Goal: Find contact information: Find contact information

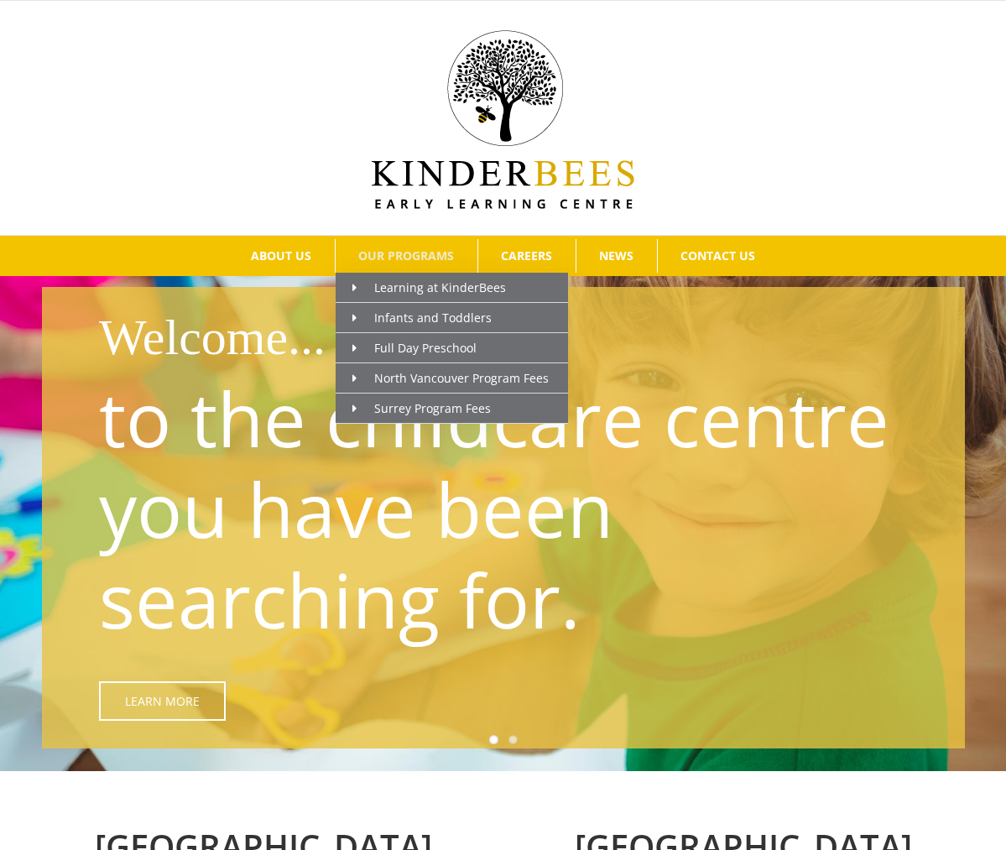
click at [408, 256] on span "OUR PROGRAMS" at bounding box center [406, 256] width 96 height 12
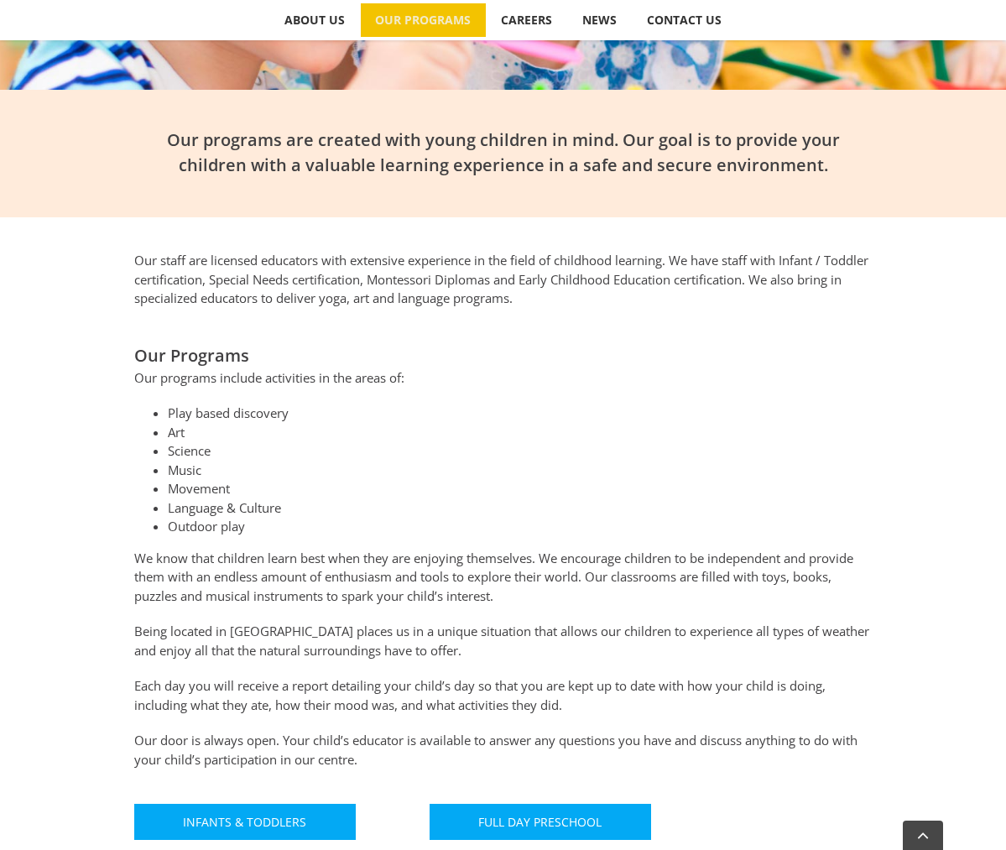
scroll to position [671, 0]
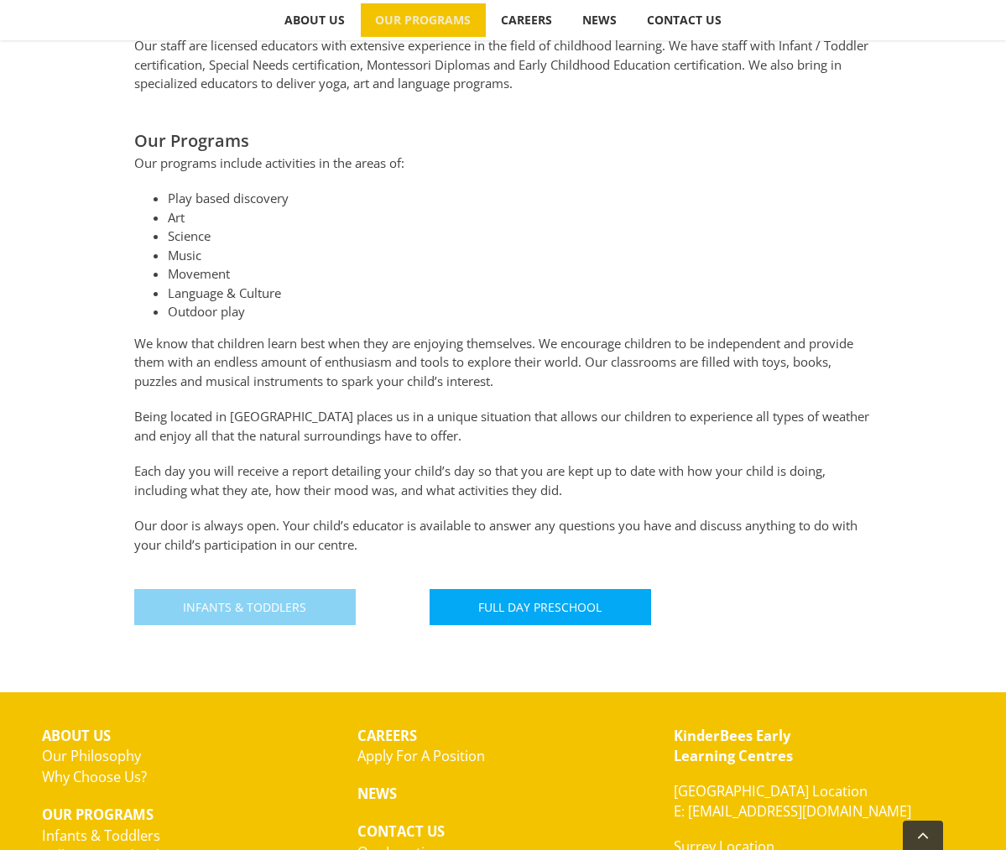
click at [295, 608] on span "Infants & Toddlers" at bounding box center [244, 607] width 123 height 14
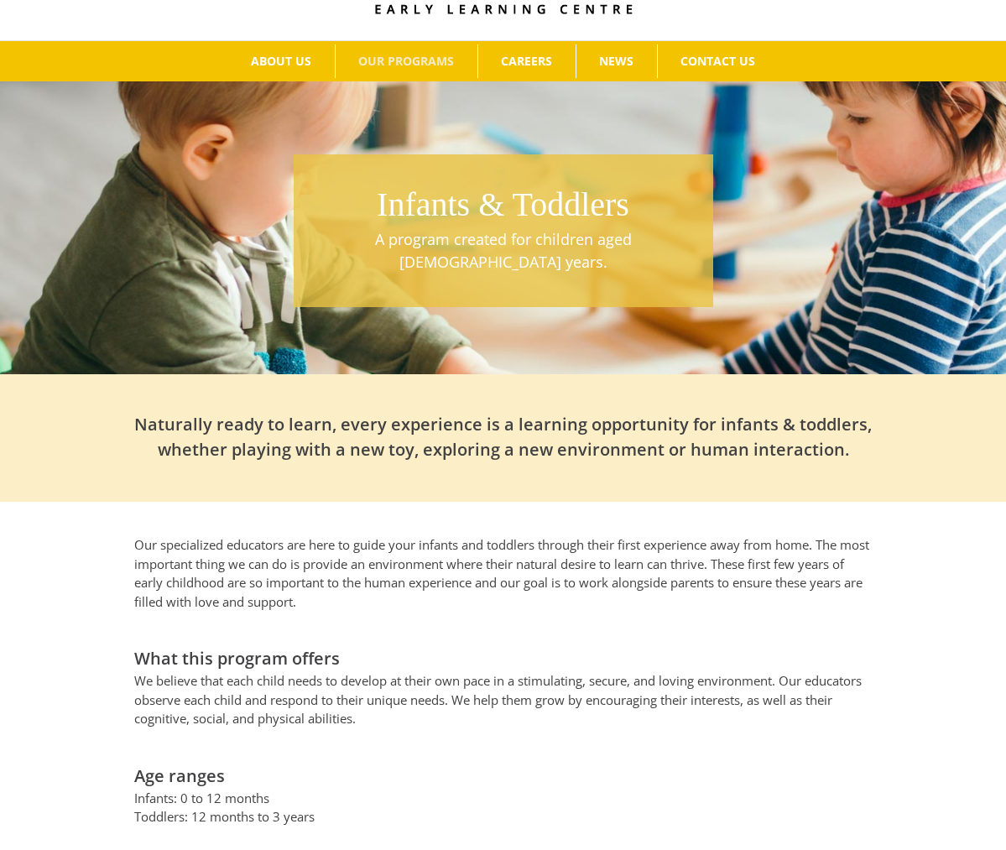
scroll to position [71, 0]
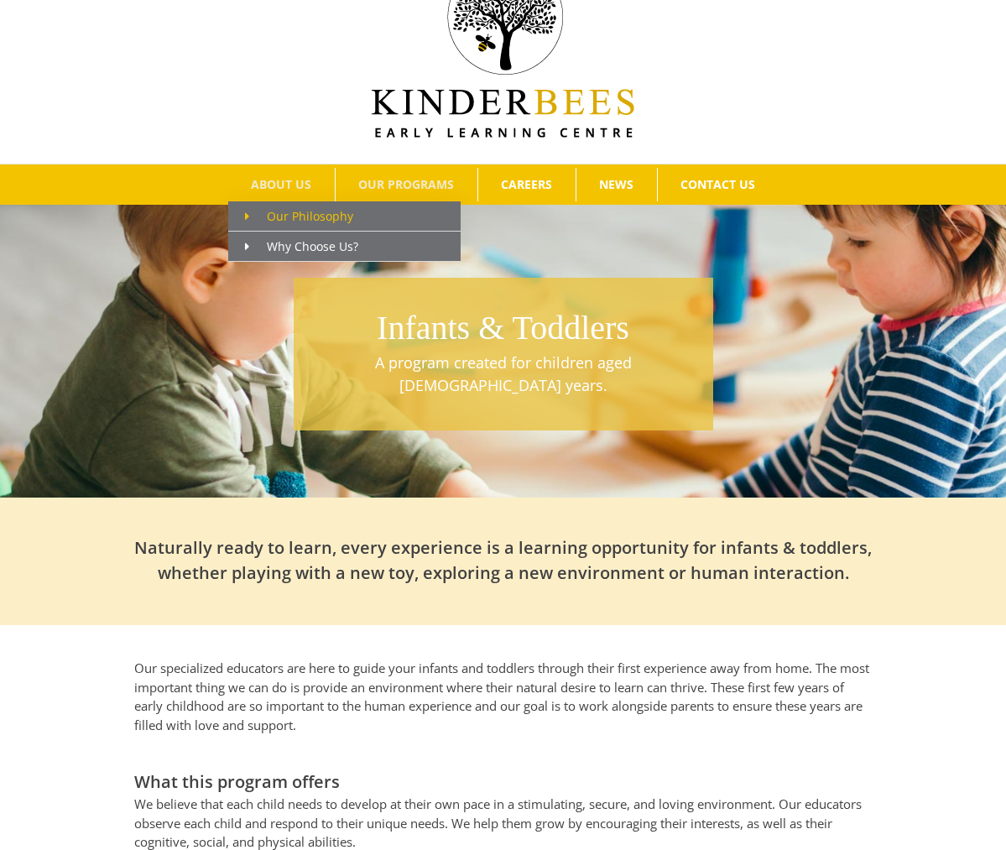
click at [288, 216] on span "Our Philosophy" at bounding box center [299, 216] width 108 height 16
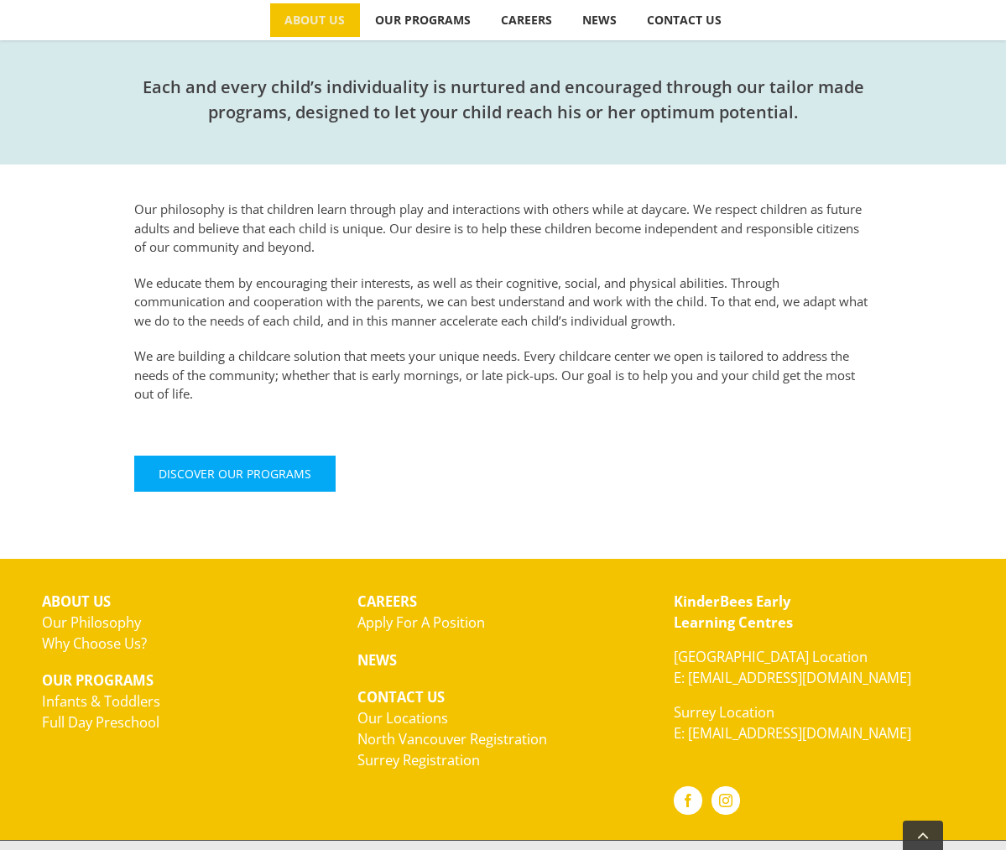
scroll to position [519, 0]
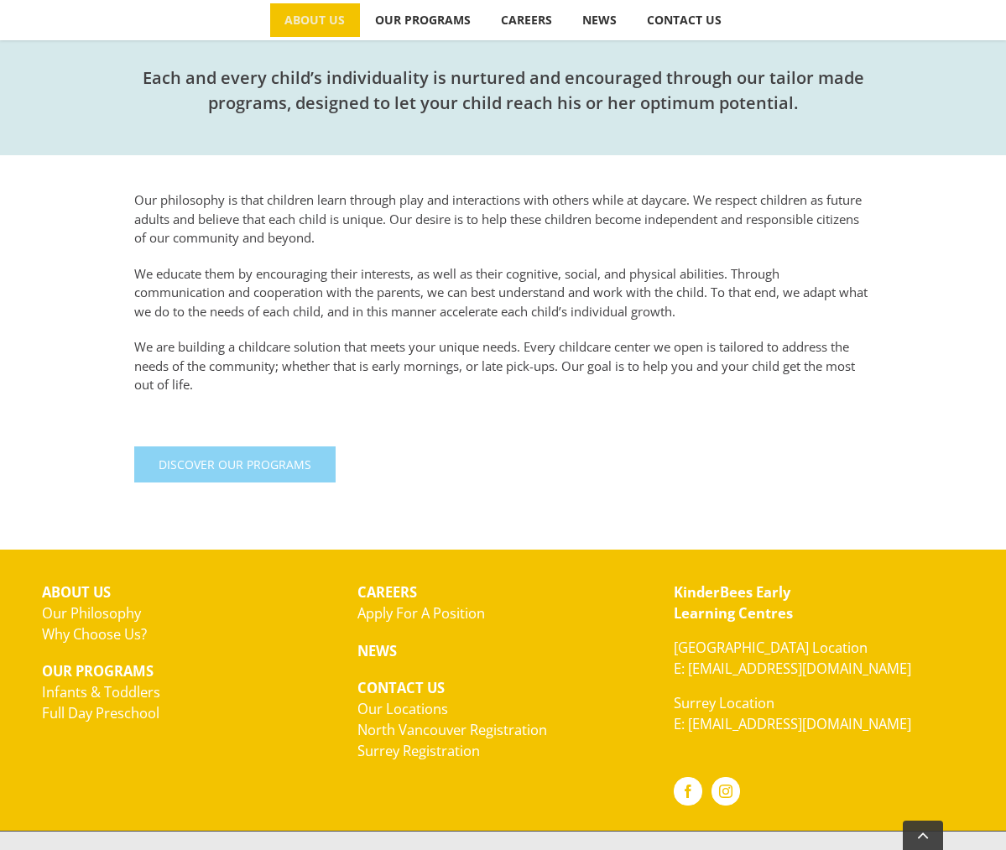
click at [271, 469] on span "Discover Our Programs" at bounding box center [235, 464] width 153 height 14
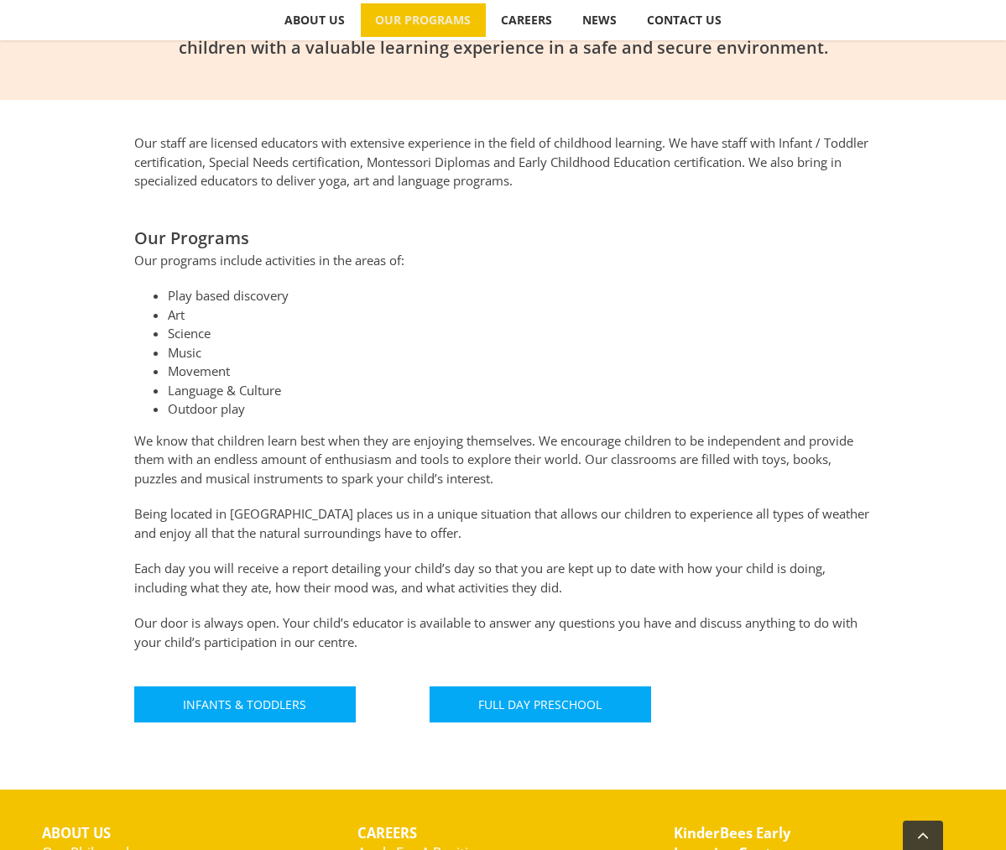
scroll to position [839, 0]
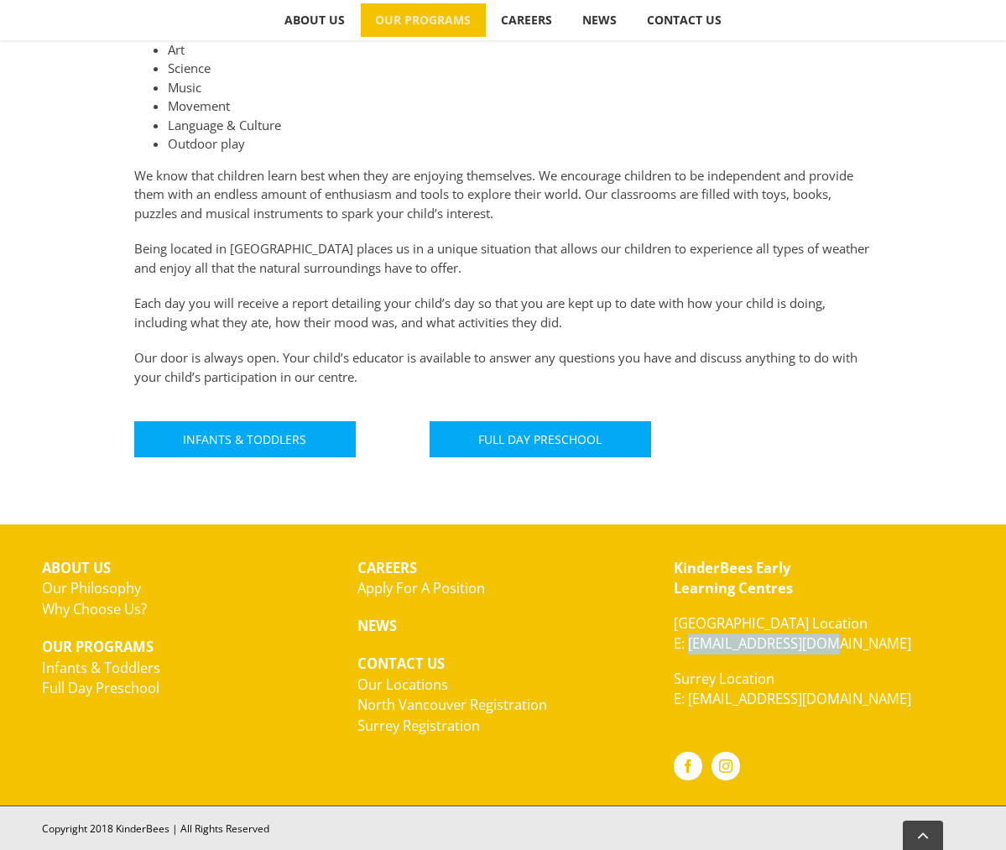
drag, startPoint x: 834, startPoint y: 648, endPoint x: 691, endPoint y: 649, distance: 143.5
click at [691, 649] on p "[GEOGRAPHIC_DATA] Location E: [EMAIL_ADDRESS][DOMAIN_NAME]" at bounding box center [819, 634] width 291 height 42
copy link "[EMAIL_ADDRESS][DOMAIN_NAME]"
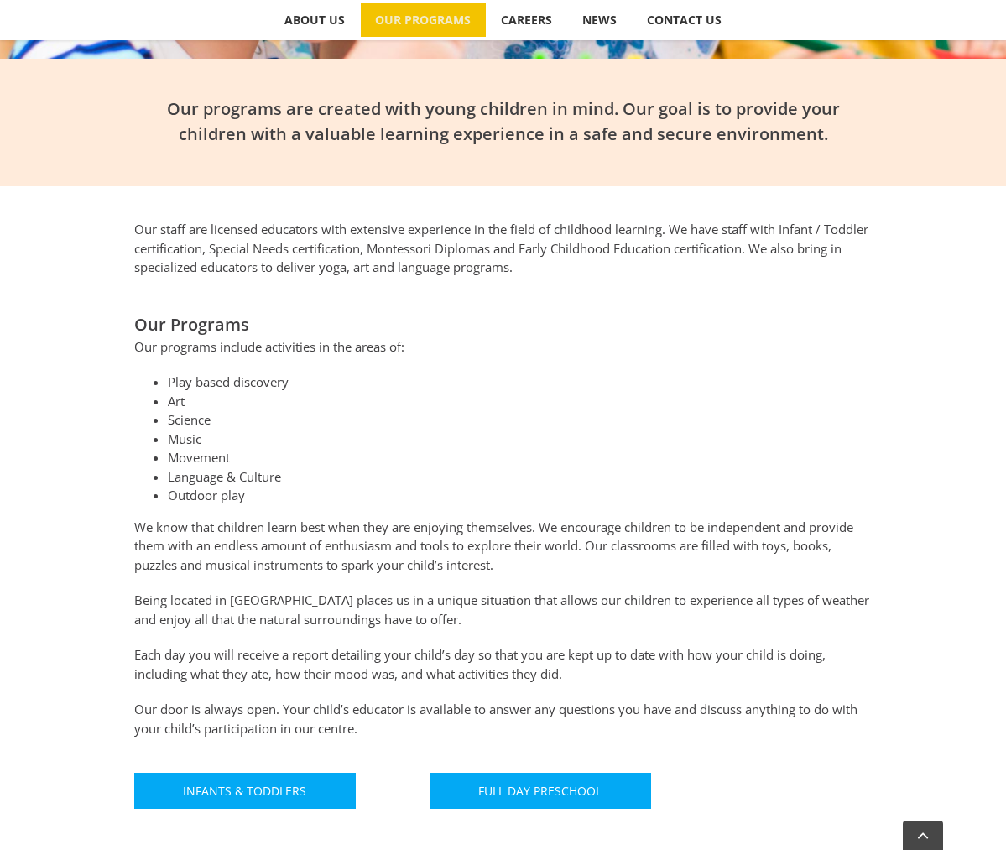
scroll to position [0, 0]
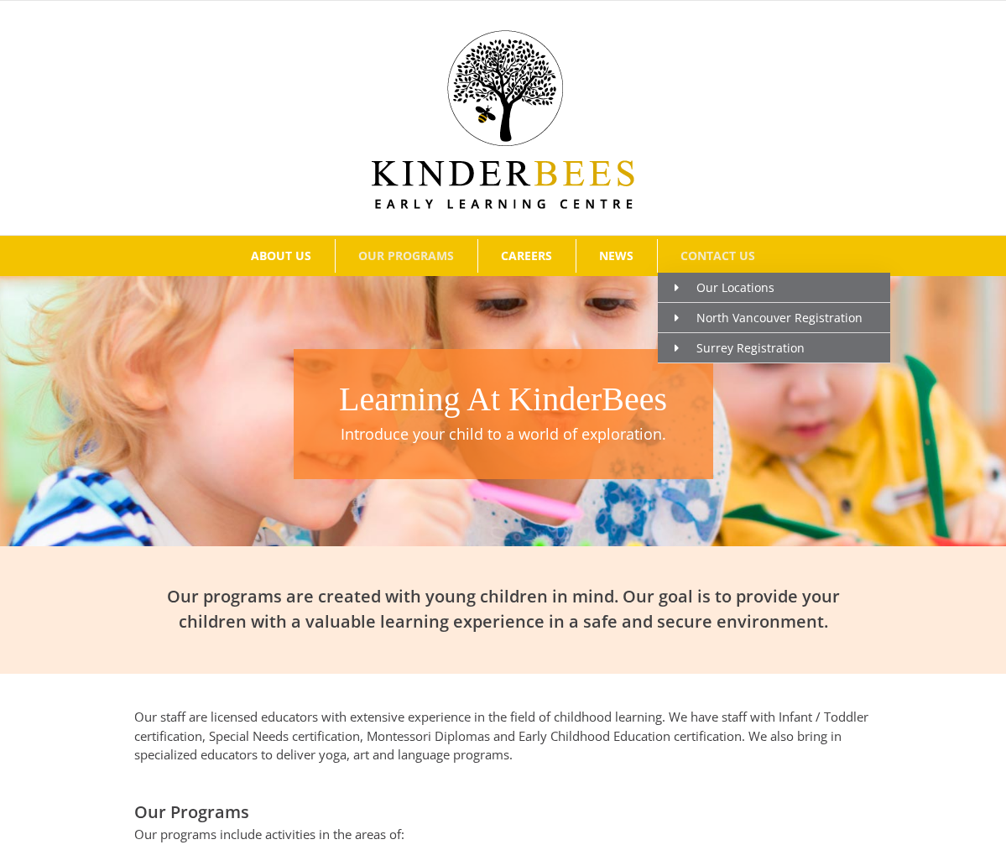
click at [723, 254] on span "CONTACT US" at bounding box center [717, 256] width 75 height 12
